Goal: Navigation & Orientation: Find specific page/section

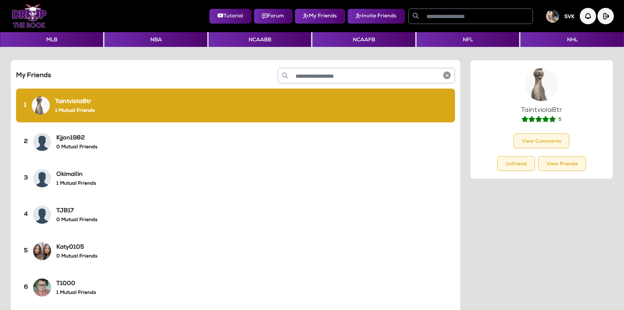
click at [32, 19] on img at bounding box center [29, 16] width 35 height 24
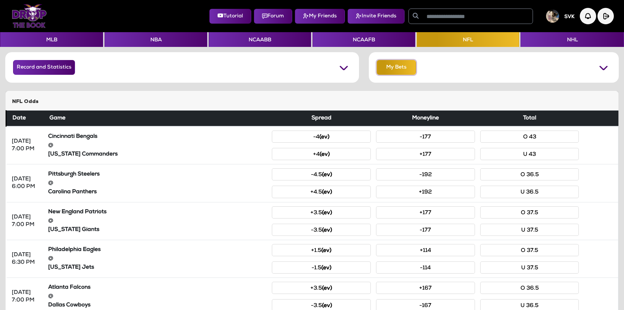
click at [391, 66] on button "My Bets" at bounding box center [396, 67] width 39 height 15
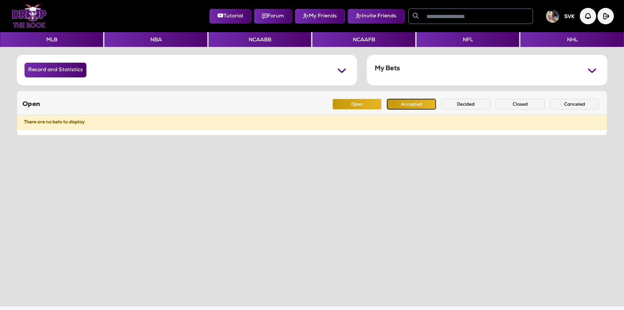
click at [424, 109] on button "Accepted" at bounding box center [411, 104] width 49 height 11
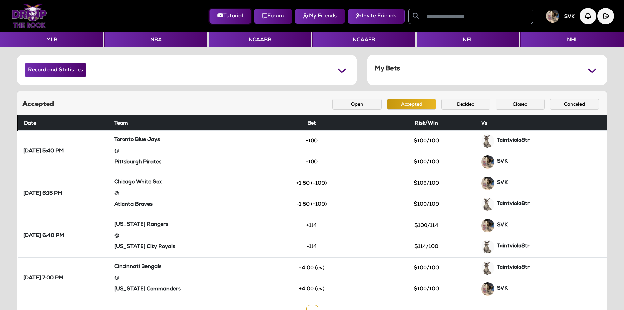
click at [232, 19] on button "Tutorial" at bounding box center [230, 16] width 42 height 15
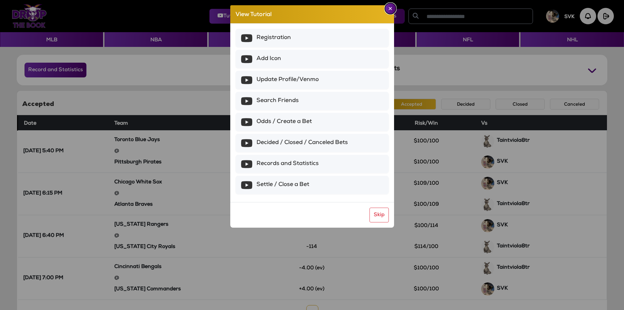
click at [391, 9] on img "Close" at bounding box center [390, 8] width 4 height 3
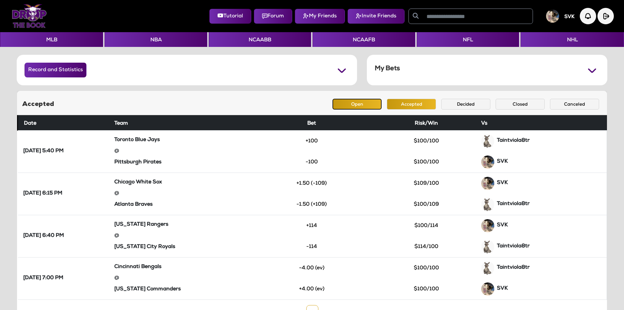
click at [359, 106] on button "Open" at bounding box center [356, 104] width 49 height 11
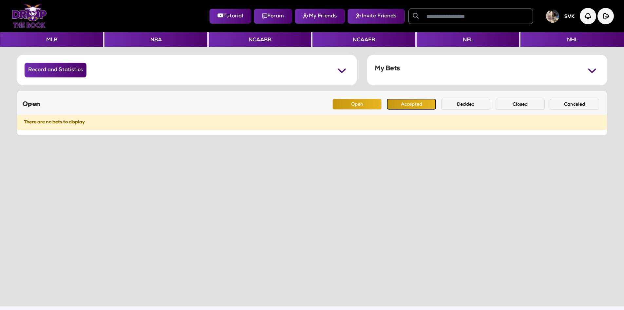
click at [401, 103] on button "Accepted" at bounding box center [411, 104] width 49 height 11
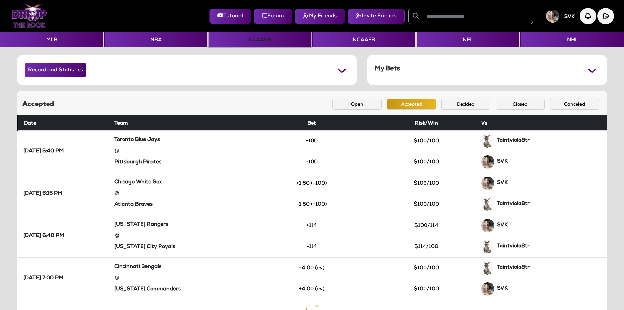
click at [255, 41] on button "NCAABB" at bounding box center [260, 39] width 103 height 15
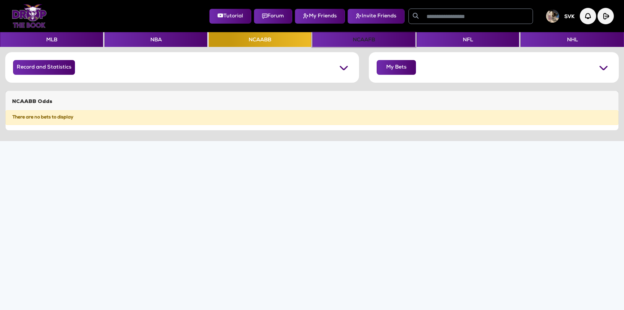
click at [400, 41] on button "NCAAFB" at bounding box center [363, 39] width 103 height 15
